Goal: Transaction & Acquisition: Obtain resource

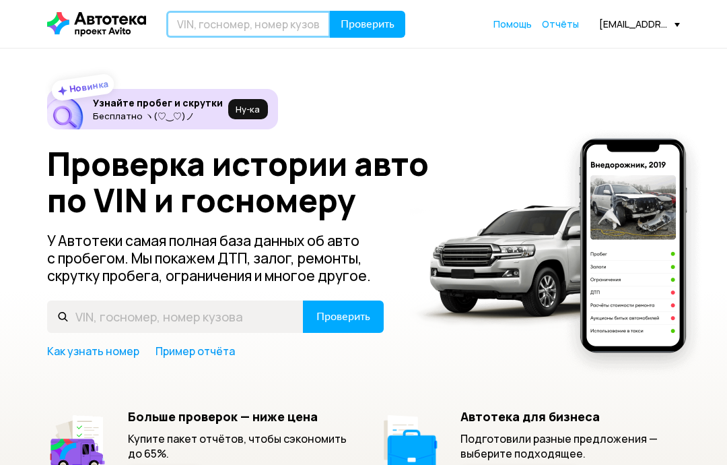
click at [232, 21] on input "text" at bounding box center [248, 24] width 164 height 27
click at [239, 27] on input "text" at bounding box center [248, 24] width 164 height 27
paste input "[US_VEHICLE_IDENTIFICATION_NUMBER]"
type input "[US_VEHICLE_IDENTIFICATION_NUMBER]"
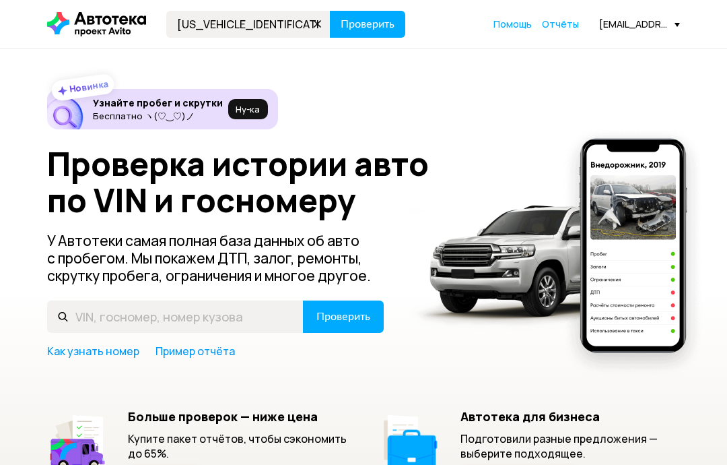
click at [370, 26] on span "Проверить" at bounding box center [368, 24] width 54 height 11
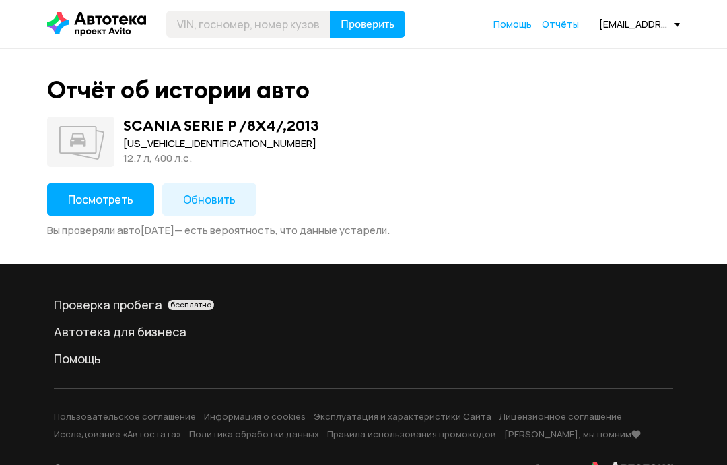
click at [194, 195] on span "Обновить" at bounding box center [209, 199] width 53 height 15
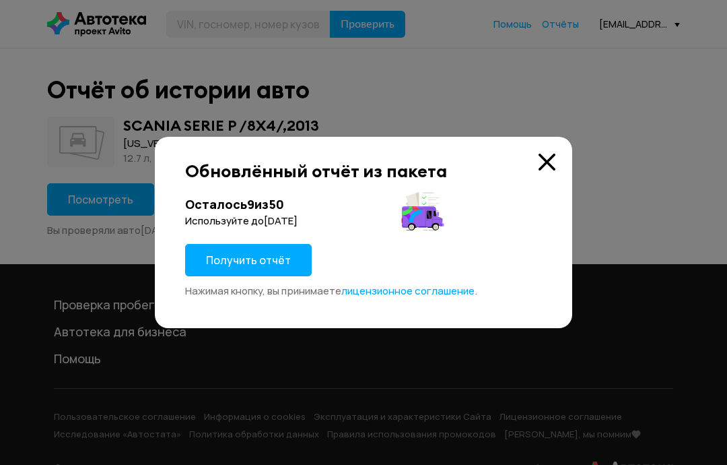
click at [252, 263] on span "Получить отчёт" at bounding box center [248, 259] width 85 height 15
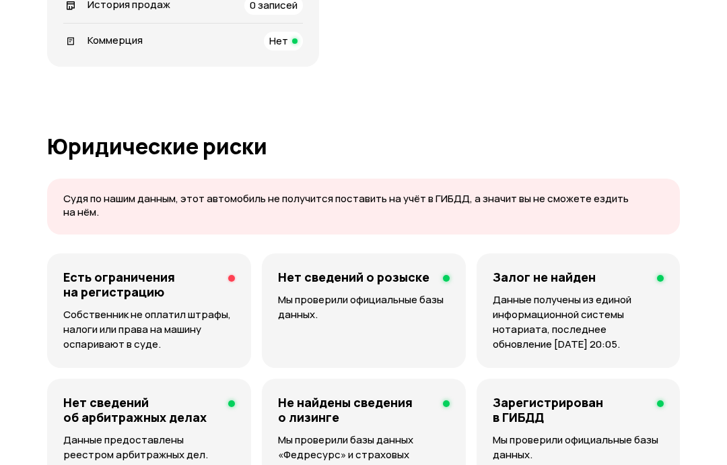
scroll to position [736, 0]
click at [89, 314] on p "Собственник не оплатил штрафы, налоги или права на машину оспаривают в суде." at bounding box center [149, 329] width 172 height 44
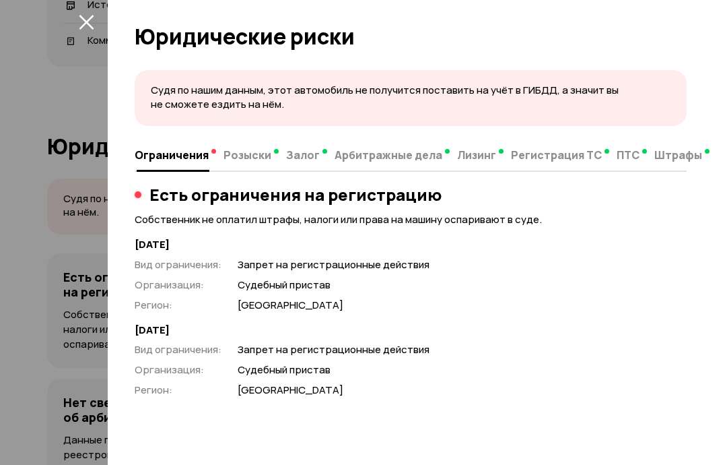
click at [83, 22] on icon "закрыть" at bounding box center [86, 21] width 15 height 15
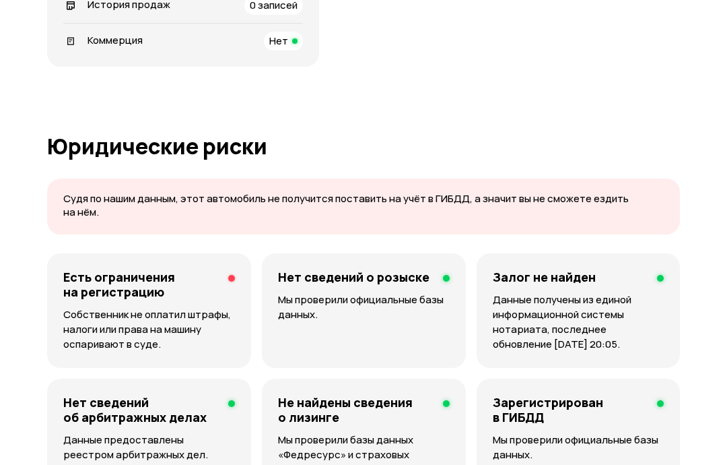
click at [75, 307] on p "Собственник не оплатил штрафы, налоги или права на машину оспаривают в суде." at bounding box center [149, 329] width 172 height 44
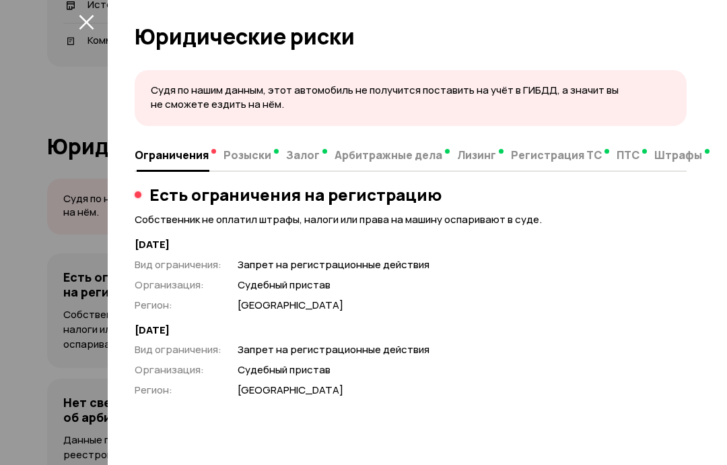
click at [21, 277] on div at bounding box center [363, 232] width 727 height 465
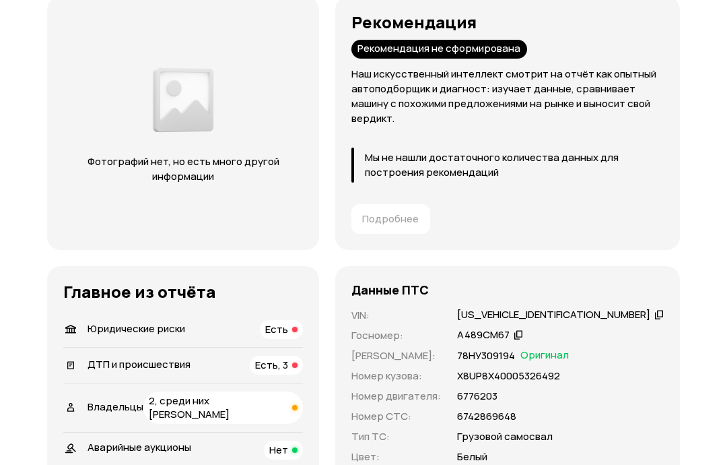
scroll to position [0, 0]
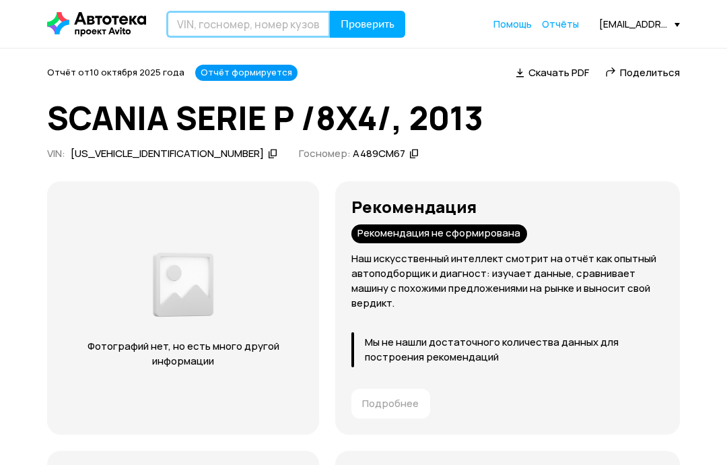
click at [213, 34] on input "text" at bounding box center [248, 24] width 164 height 27
type input "[US_VEHICLE_IDENTIFICATION_NUMBER]"
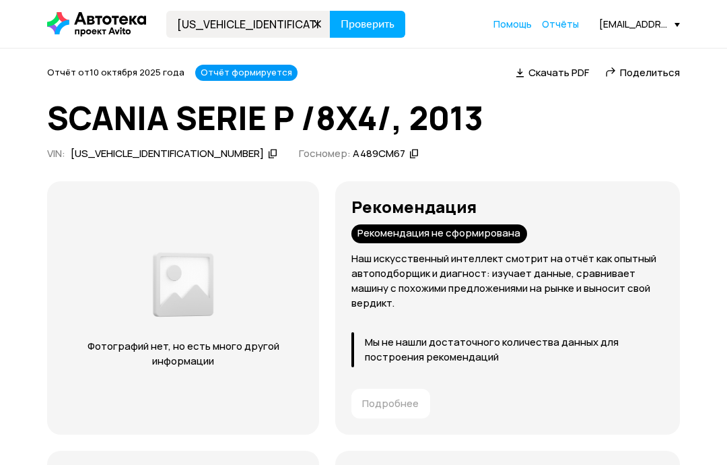
click at [351, 22] on span "Проверить" at bounding box center [368, 24] width 54 height 11
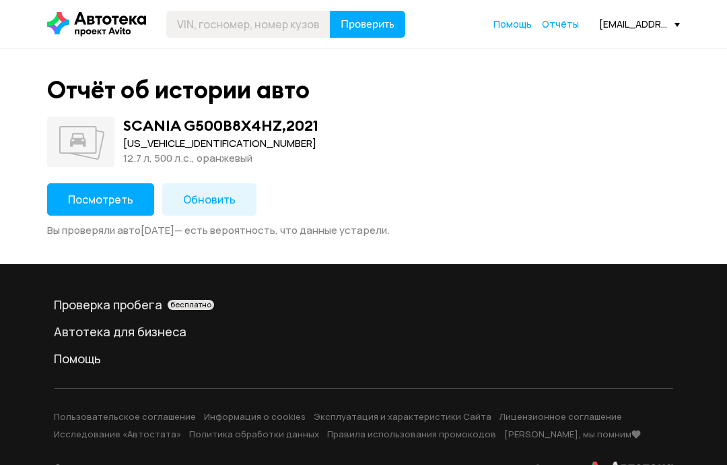
click at [215, 198] on span "Обновить" at bounding box center [209, 199] width 53 height 15
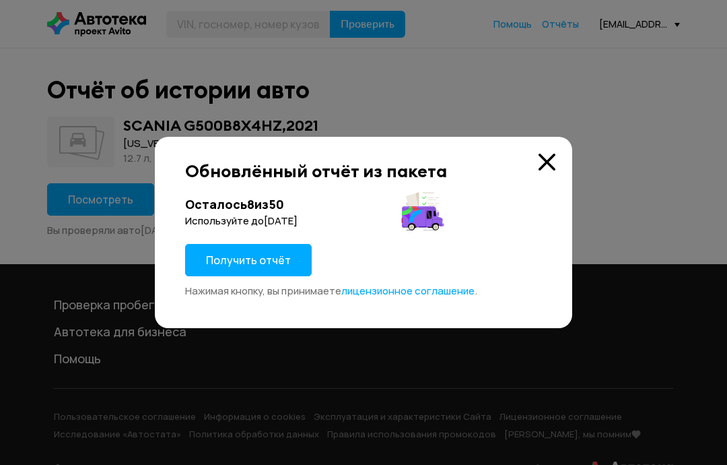
click at [247, 256] on span "Получить отчёт" at bounding box center [248, 259] width 85 height 15
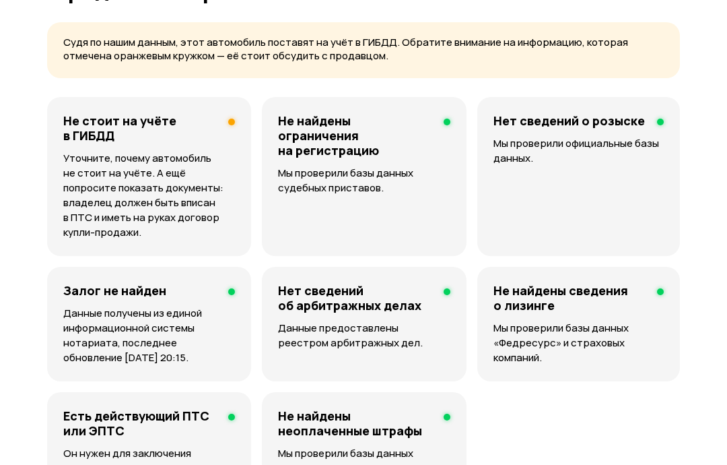
scroll to position [824, 0]
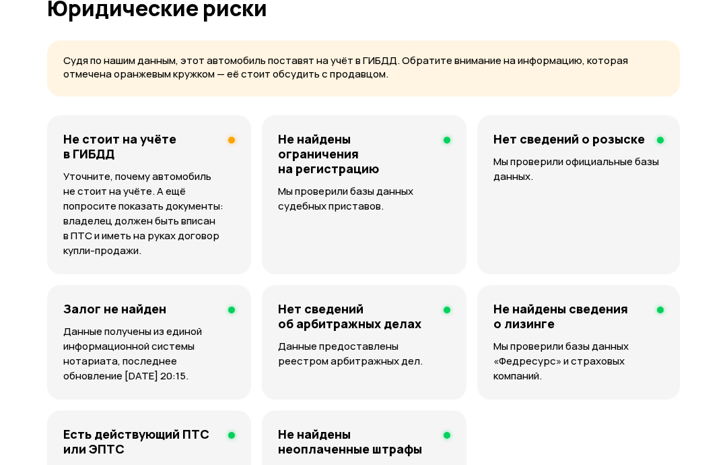
click at [84, 234] on p "Уточните, почему автомобиль не стоит на учёте. А ещё попросите показать докумен…" at bounding box center [149, 214] width 172 height 89
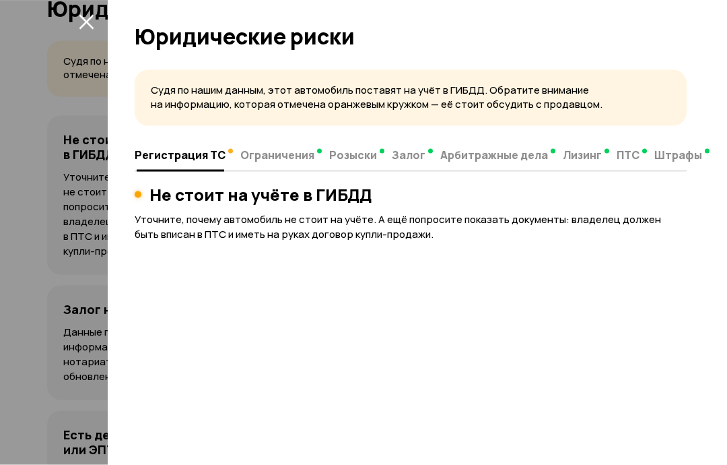
scroll to position [825, 0]
click at [30, 299] on div at bounding box center [363, 232] width 727 height 465
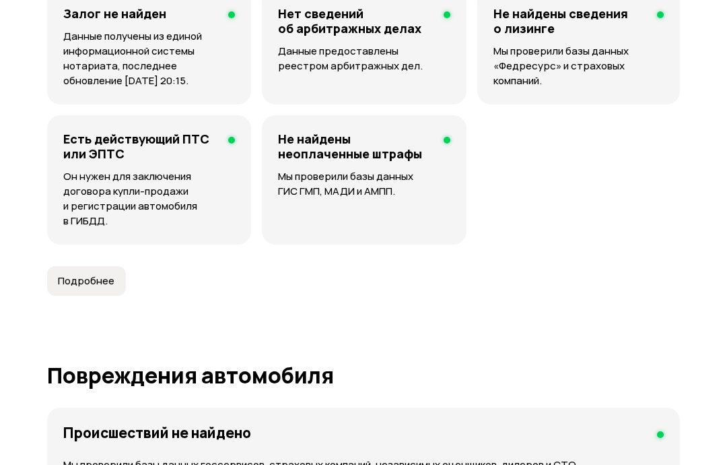
scroll to position [1120, 0]
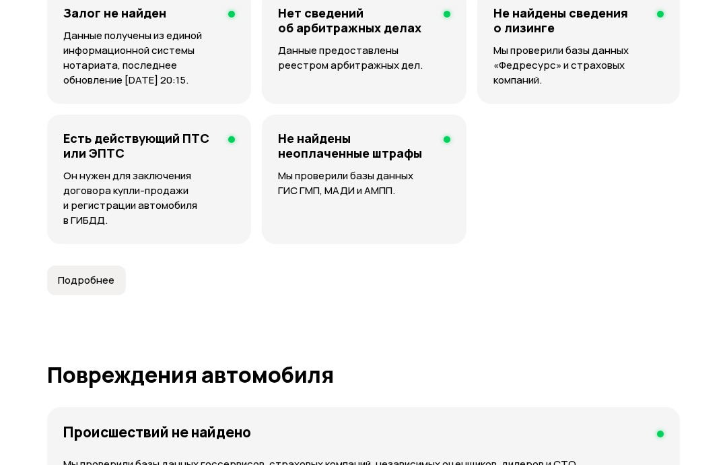
click at [72, 284] on span "Подробнее" at bounding box center [86, 279] width 57 height 13
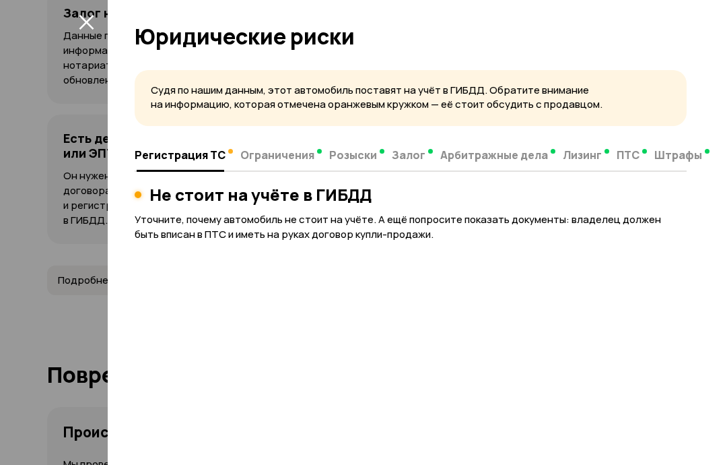
click at [27, 326] on div at bounding box center [363, 232] width 727 height 465
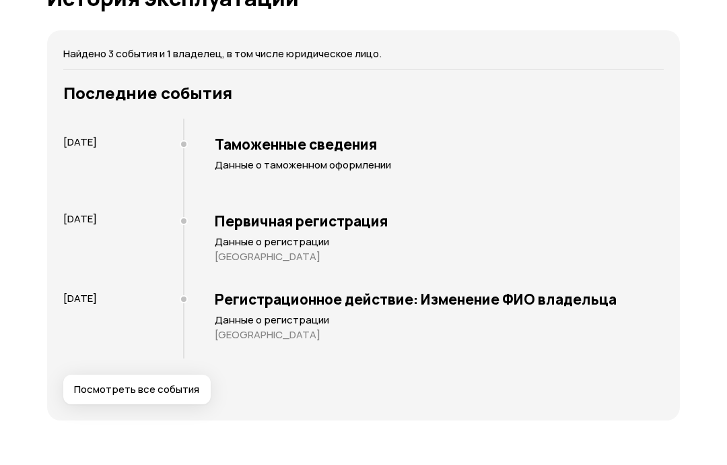
scroll to position [2045, 0]
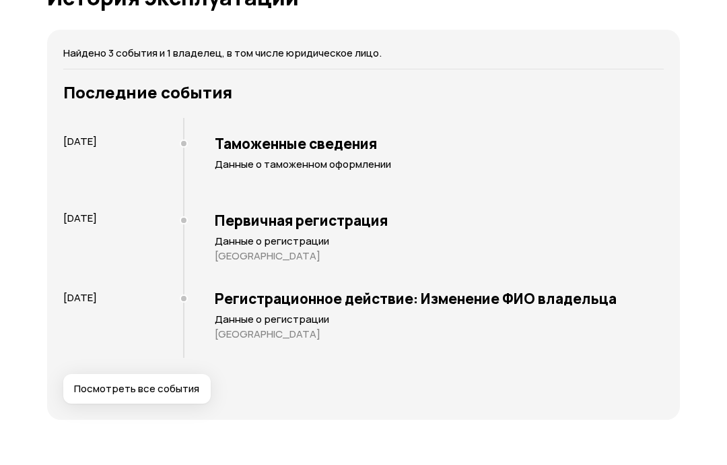
click at [91, 382] on span "Посмотреть все события" at bounding box center [136, 388] width 125 height 13
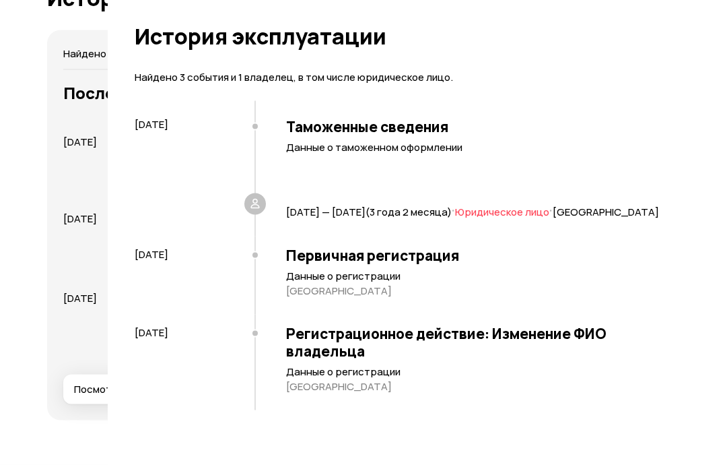
scroll to position [2046, 0]
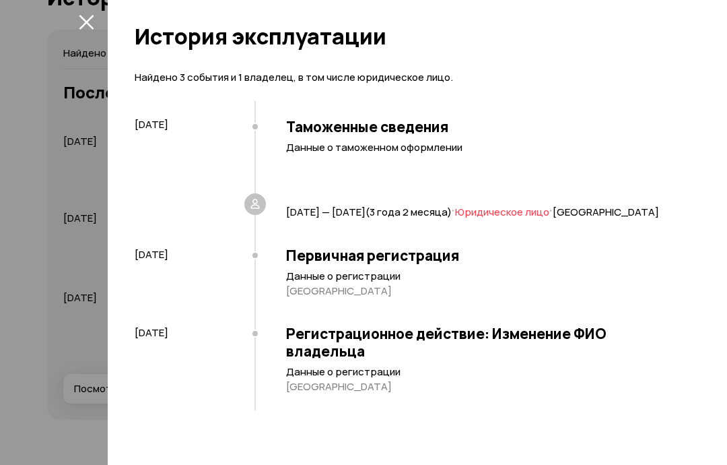
click at [35, 335] on div at bounding box center [363, 232] width 727 height 465
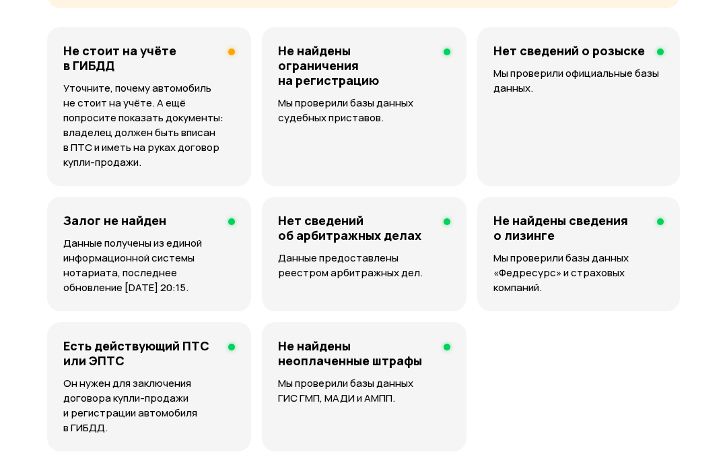
scroll to position [905, 0]
